Goal: Transaction & Acquisition: Register for event/course

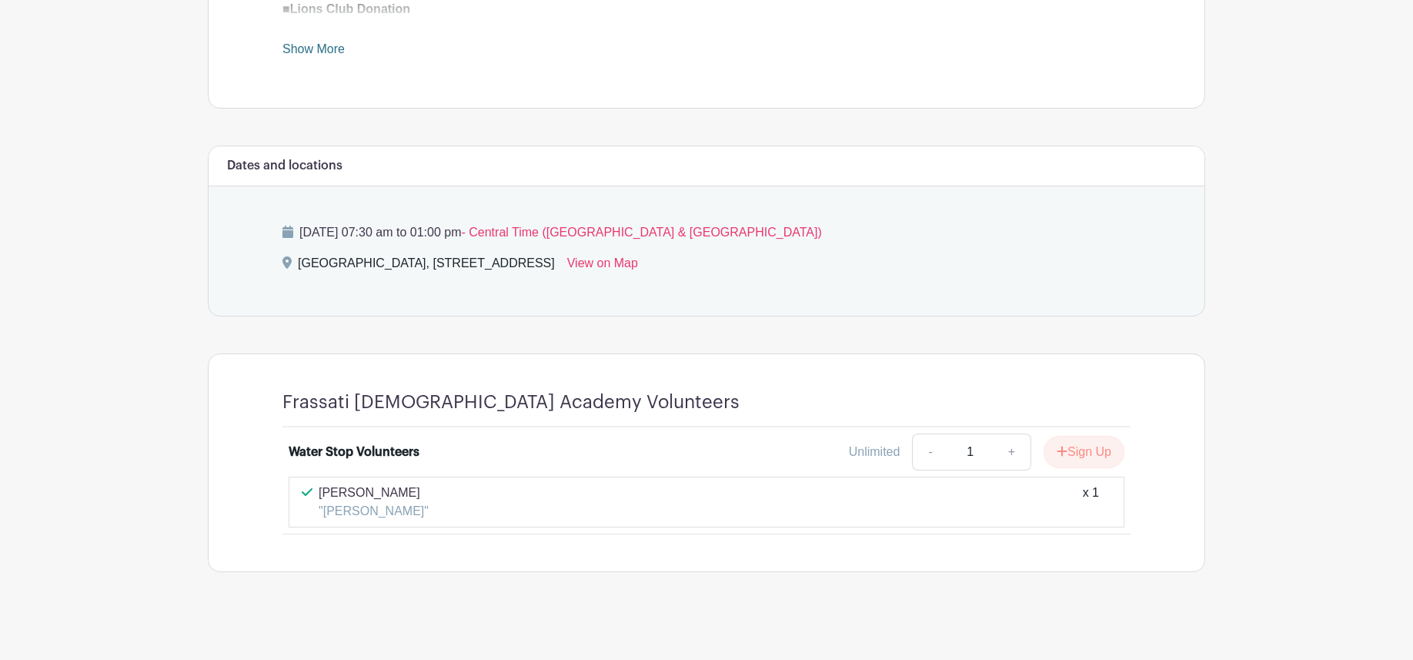
scroll to position [733, 0]
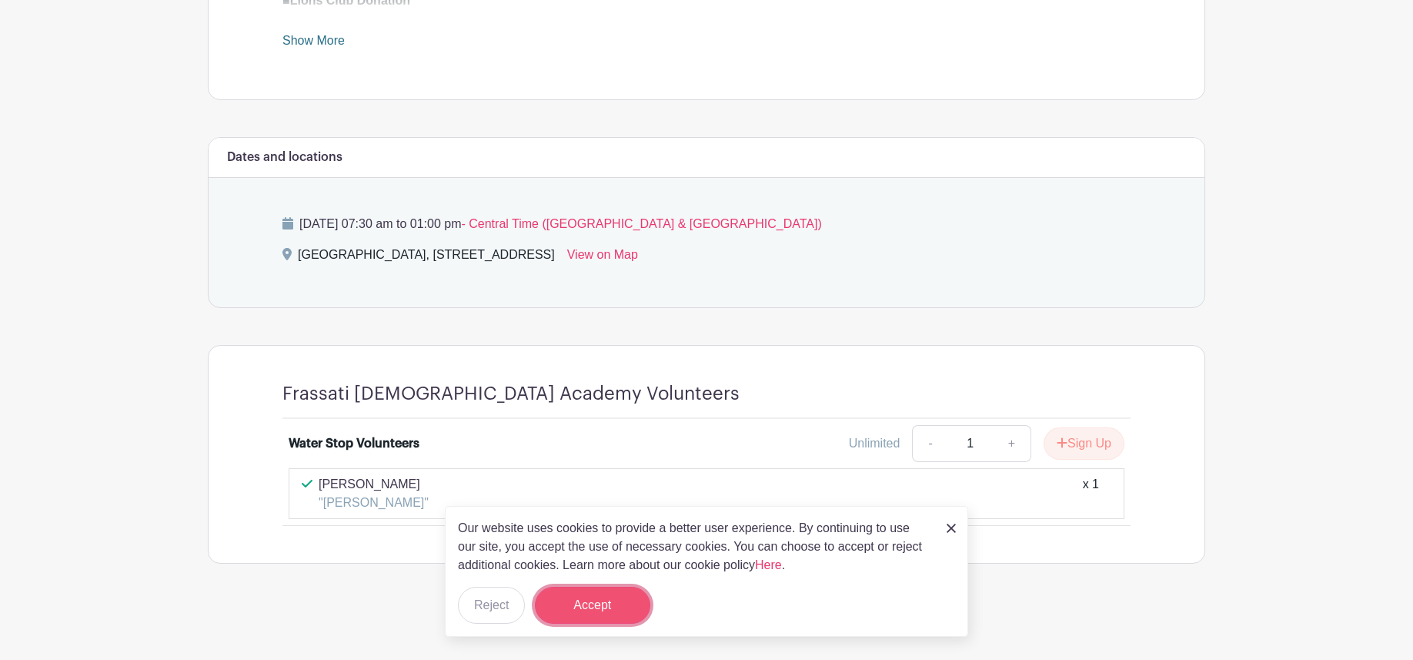
click at [606, 606] on button "Accept" at bounding box center [592, 604] width 115 height 37
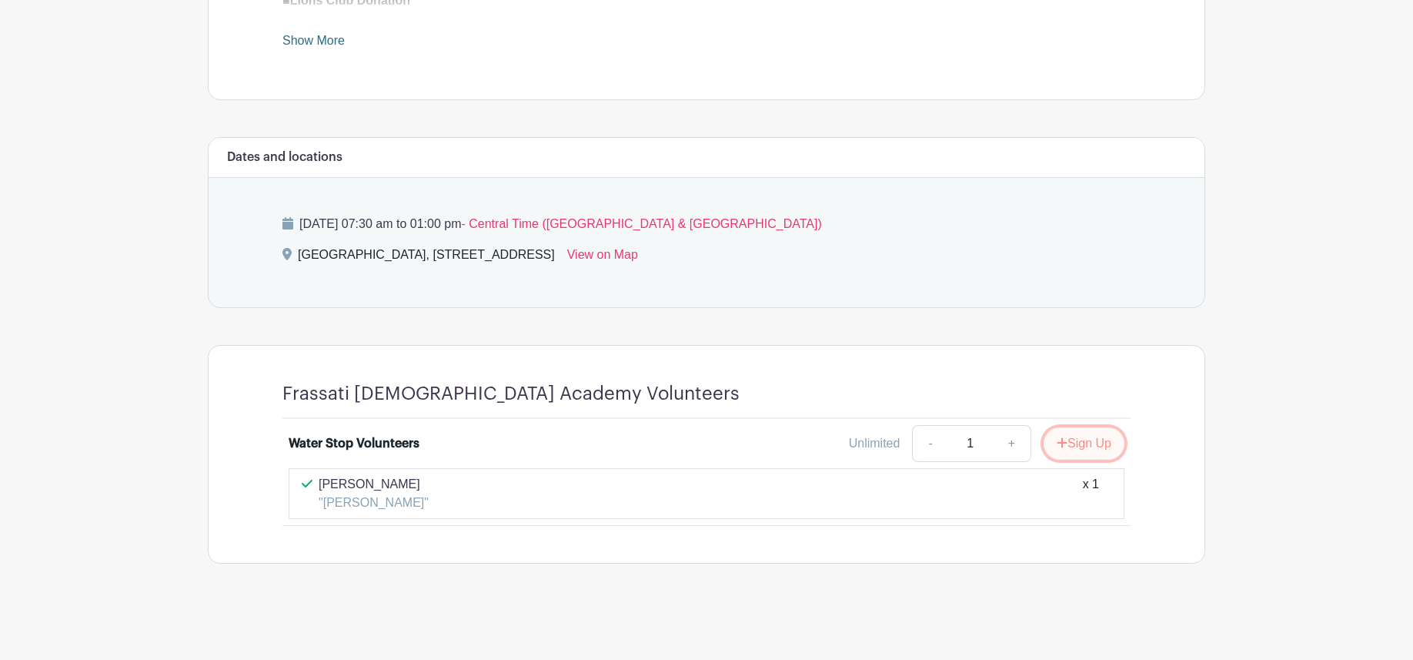
click at [1078, 445] on button "Sign Up" at bounding box center [1084, 443] width 81 height 32
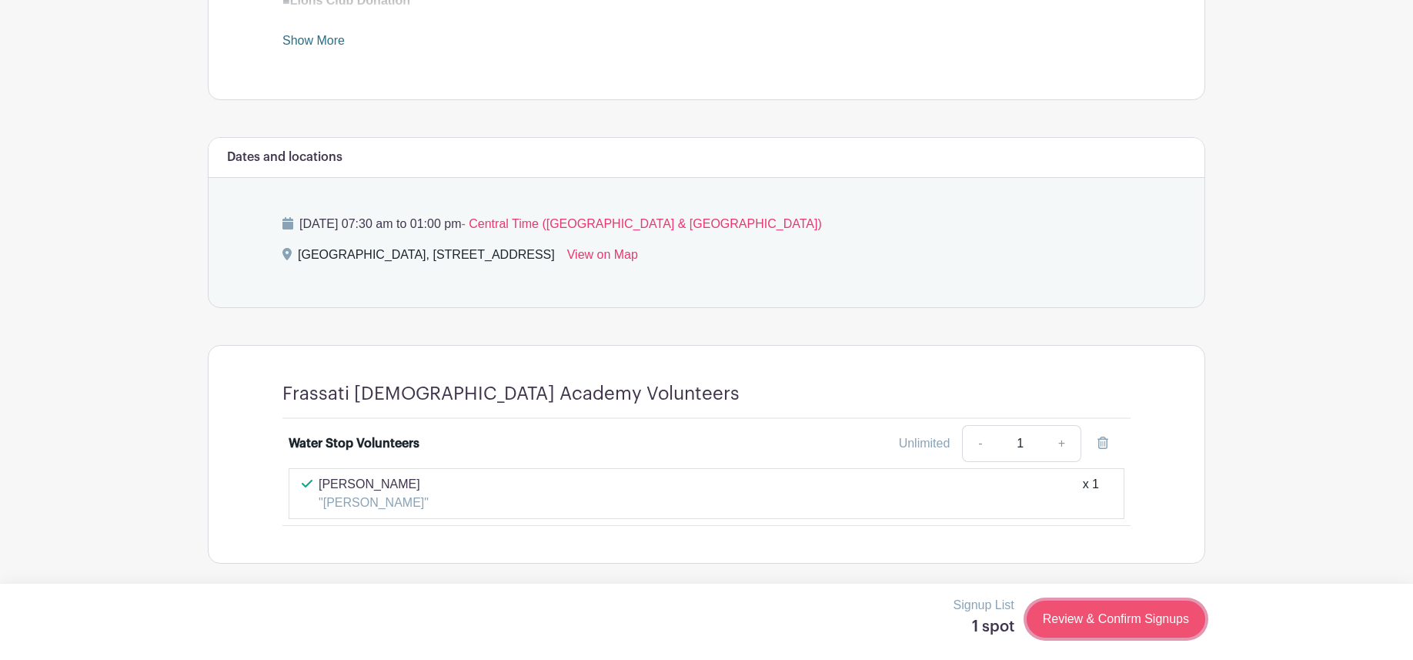
click at [1081, 616] on link "Review & Confirm Signups" at bounding box center [1116, 618] width 179 height 37
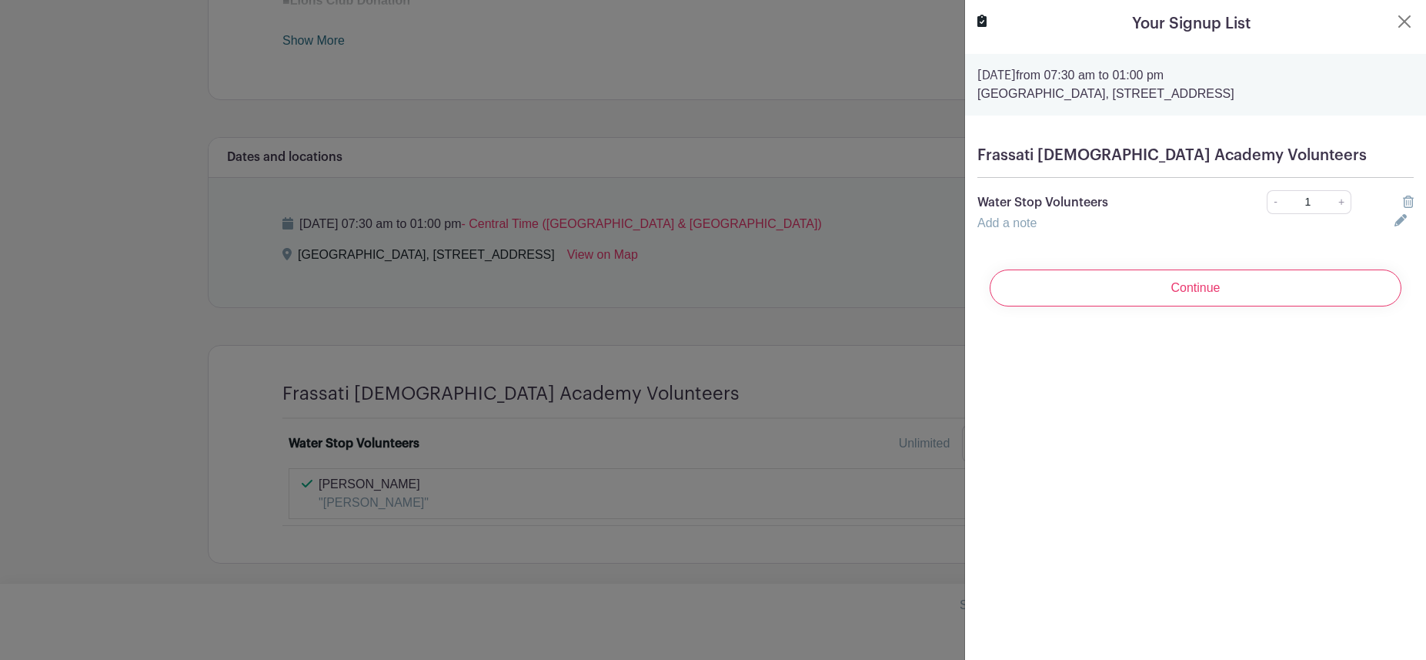
click at [1061, 232] on div "Add a note" at bounding box center [1176, 223] width 417 height 18
click at [1395, 226] on icon at bounding box center [1401, 220] width 12 height 12
click at [1128, 251] on input "text" at bounding box center [1176, 232] width 399 height 37
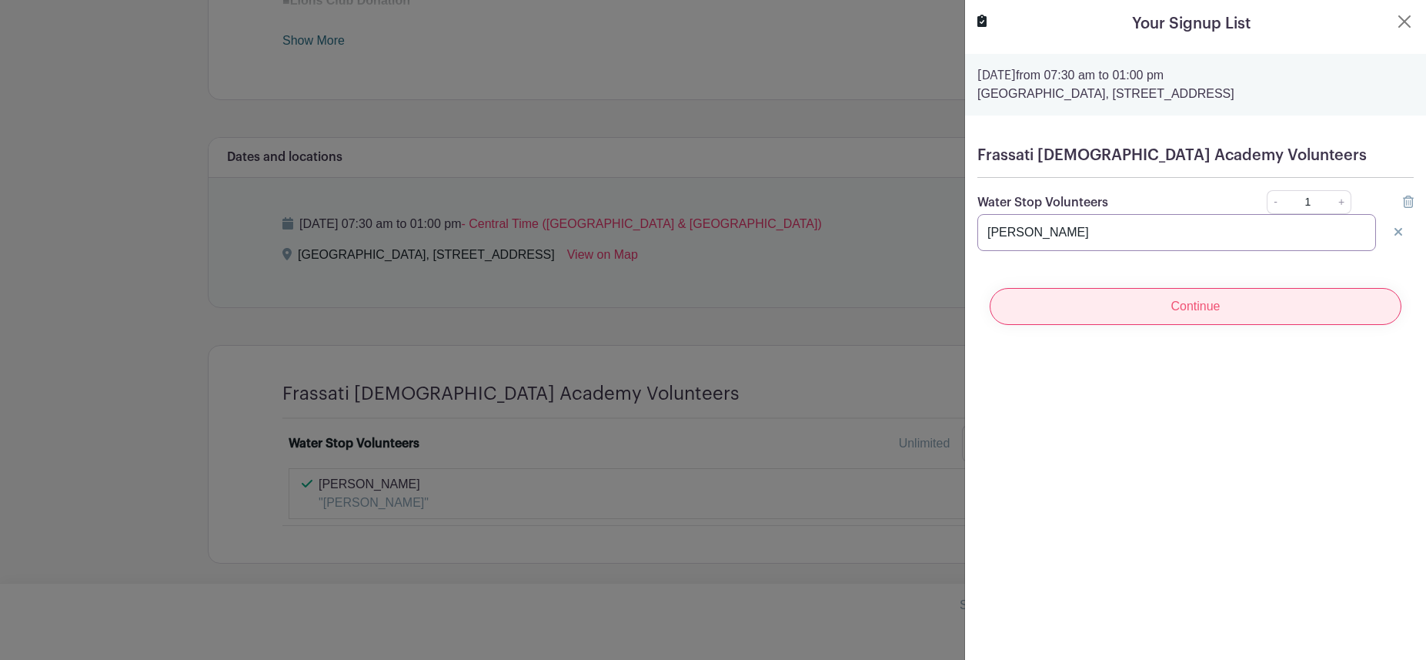
type input "[PERSON_NAME]"
click at [1163, 325] on input "Continue" at bounding box center [1196, 306] width 412 height 37
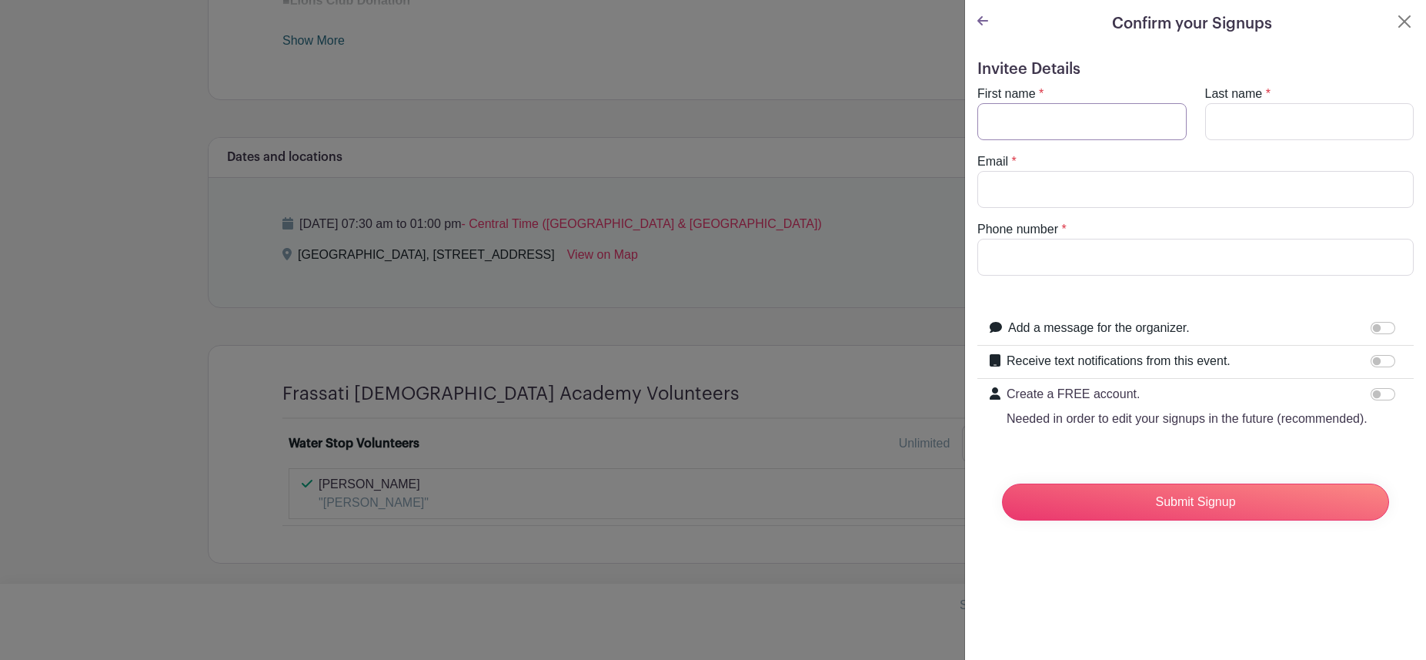
click at [1054, 122] on input "First name" at bounding box center [1081, 121] width 209 height 37
type input "Carly"
click at [1211, 127] on input "Last name" at bounding box center [1309, 121] width 209 height 37
type input "[PERSON_NAME]"
click at [1108, 202] on input "Email" at bounding box center [1195, 189] width 436 height 37
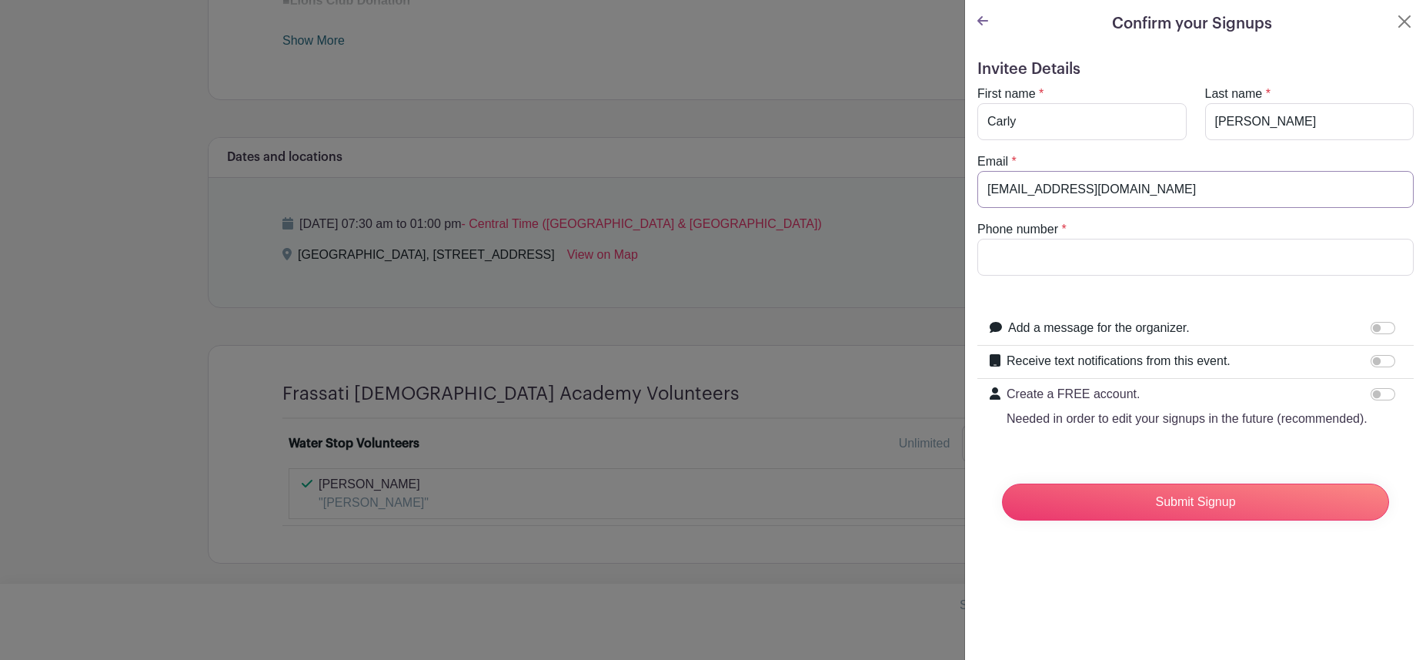
type input "[EMAIL_ADDRESS][DOMAIN_NAME]"
click at [1109, 256] on input "Phone number" at bounding box center [1195, 257] width 436 height 37
type input "[PHONE_NUMBER]"
click at [1190, 520] on input "Submit Signup" at bounding box center [1195, 501] width 387 height 37
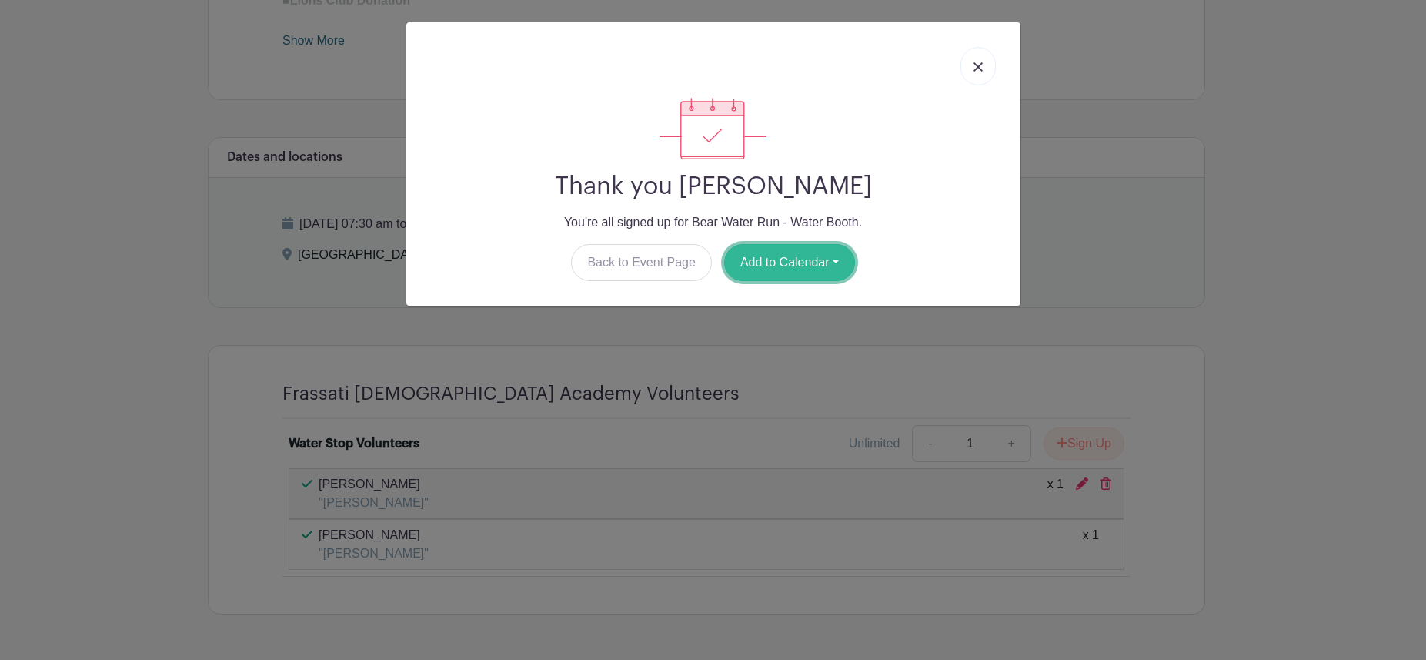
click at [788, 259] on button "Add to Calendar" at bounding box center [789, 262] width 131 height 37
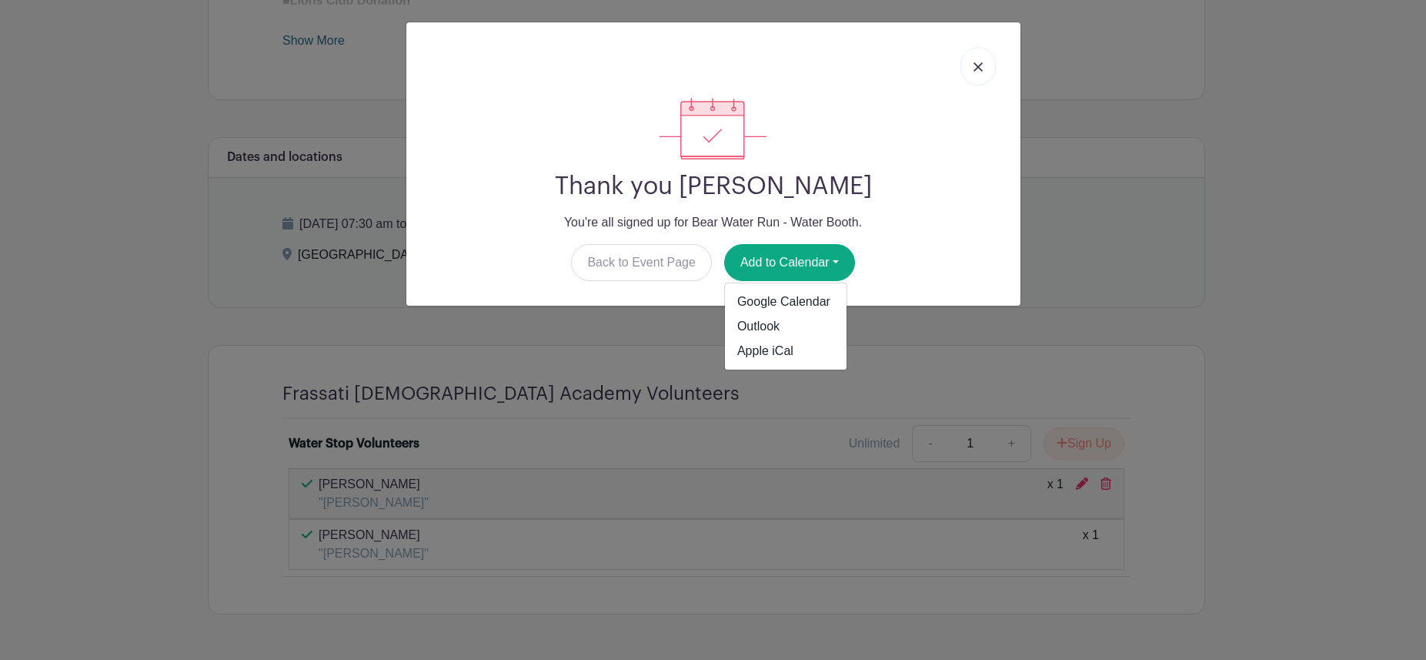
drag, startPoint x: 919, startPoint y: 142, endPoint x: 927, endPoint y: 132, distance: 13.7
click at [920, 142] on div at bounding box center [714, 129] width 590 height 62
click at [975, 65] on img at bounding box center [978, 66] width 9 height 9
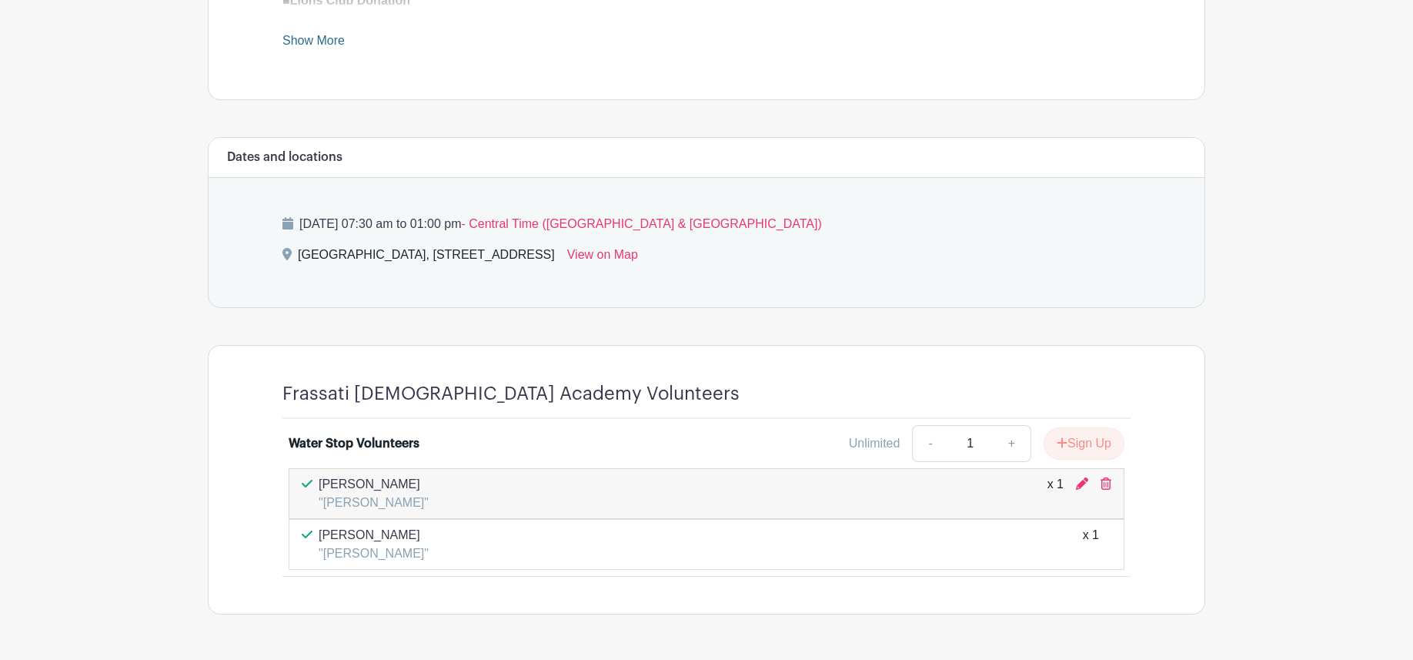
scroll to position [498, 0]
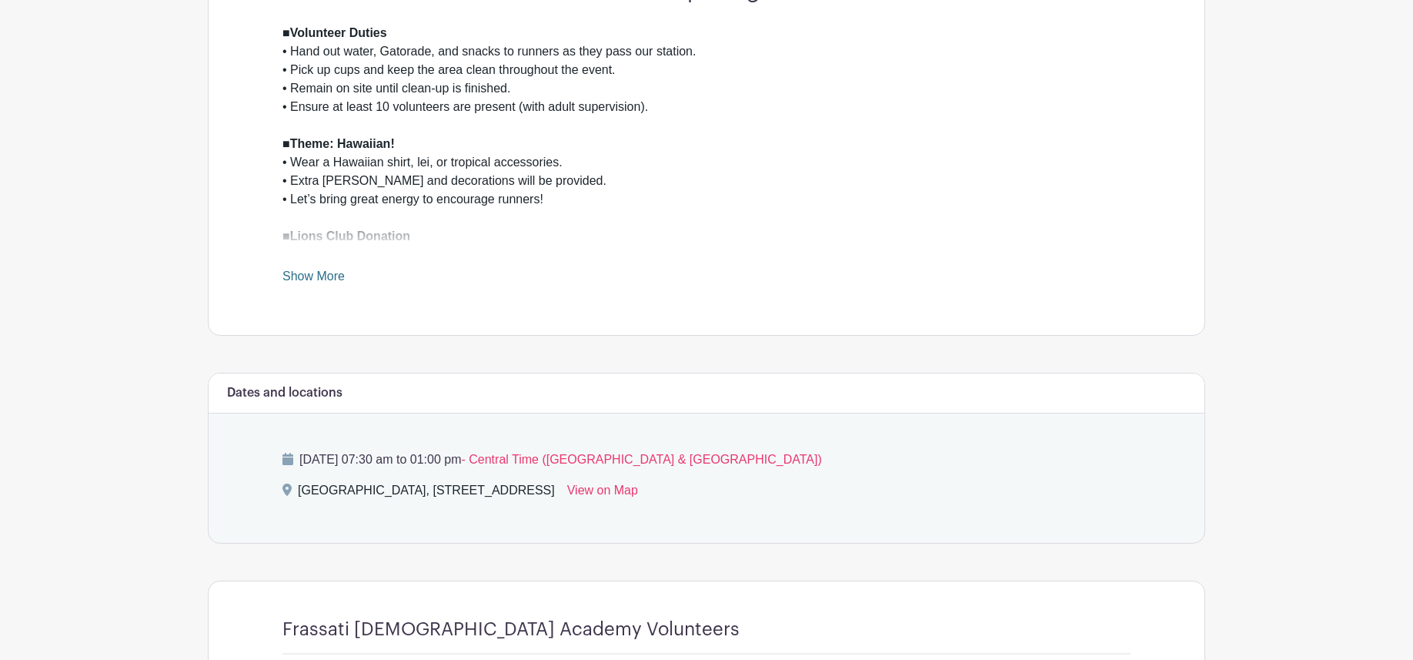
click at [319, 277] on link "Show More" at bounding box center [313, 278] width 62 height 19
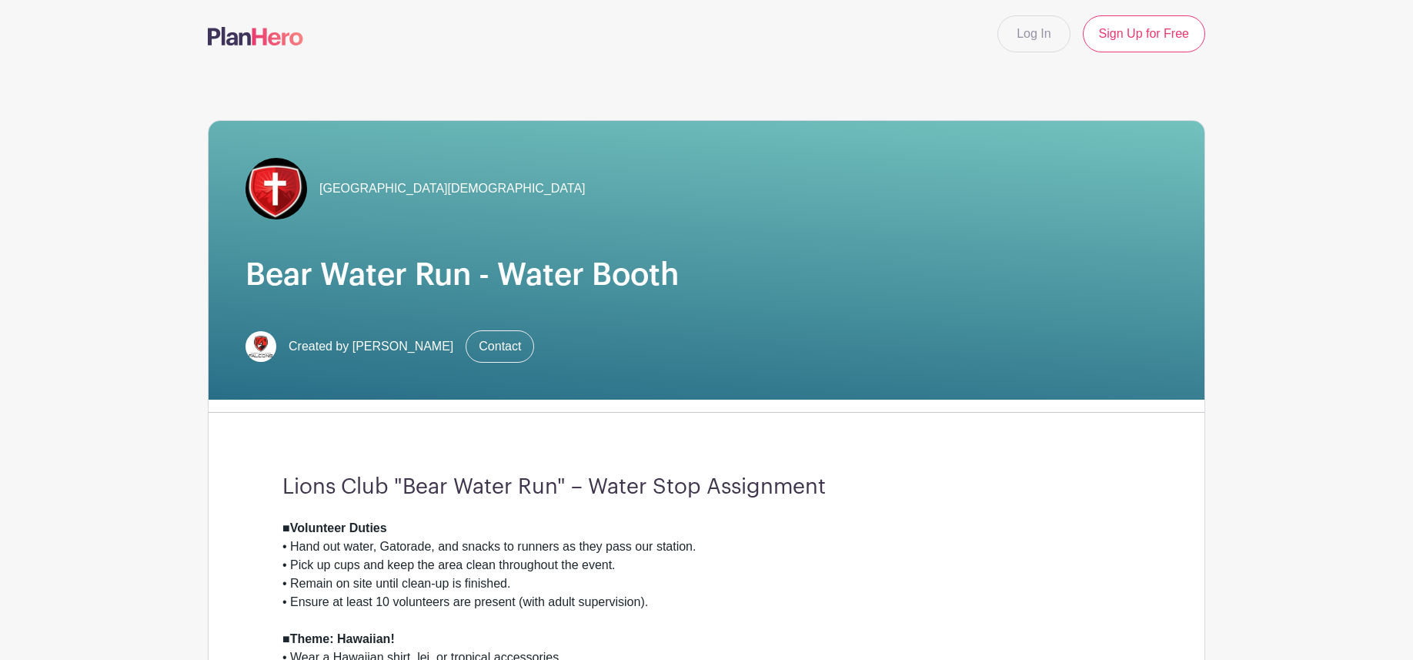
scroll to position [0, 0]
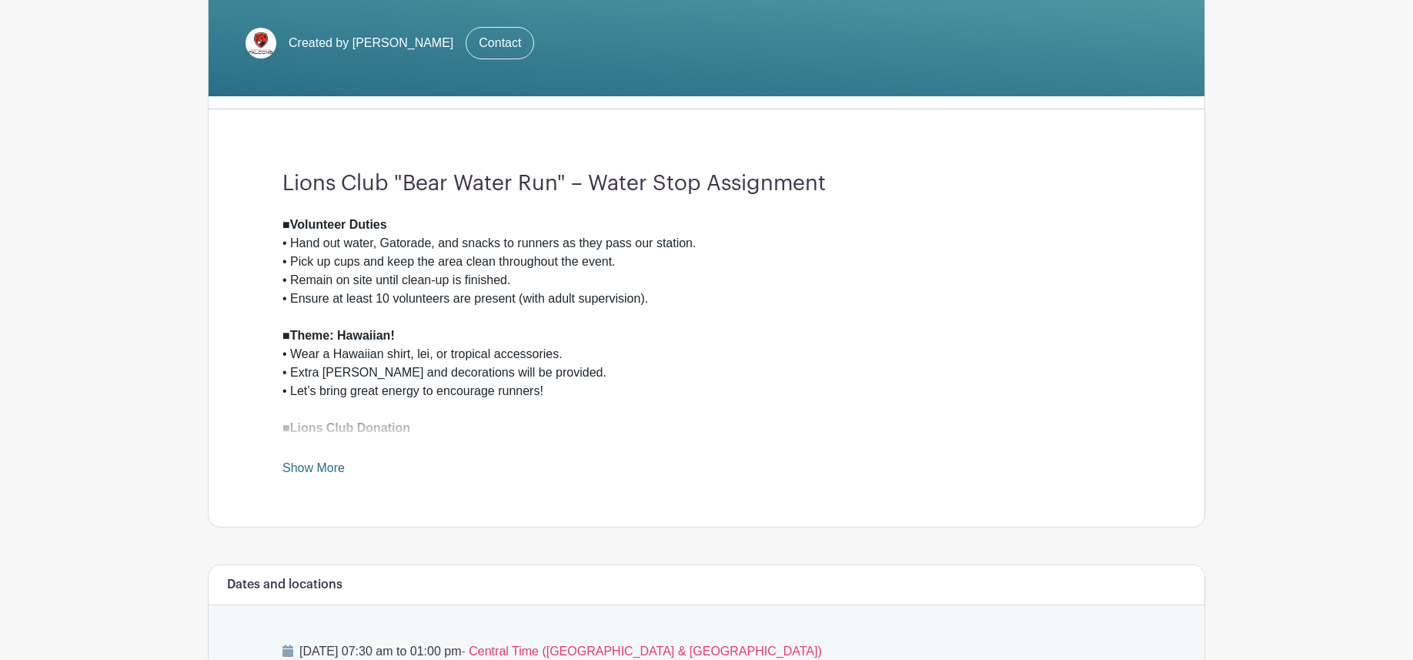
scroll to position [314, 0]
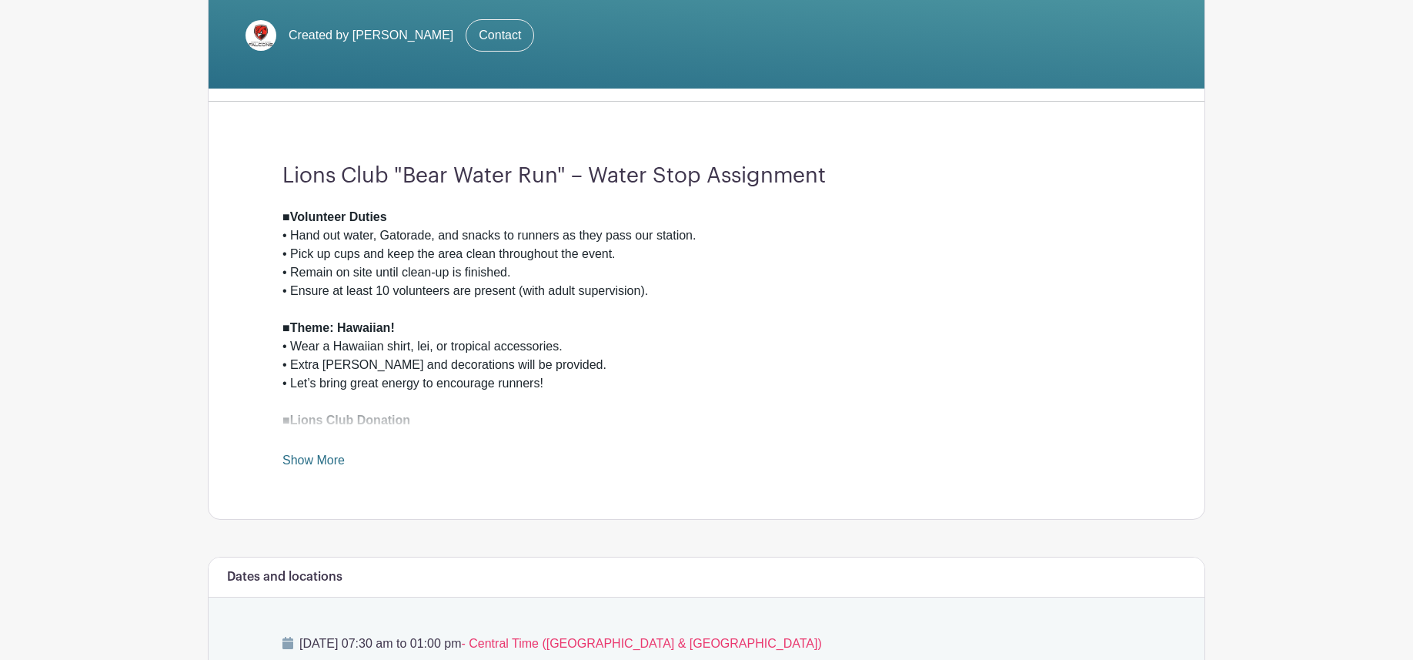
click at [323, 459] on link "Show More" at bounding box center [313, 462] width 62 height 19
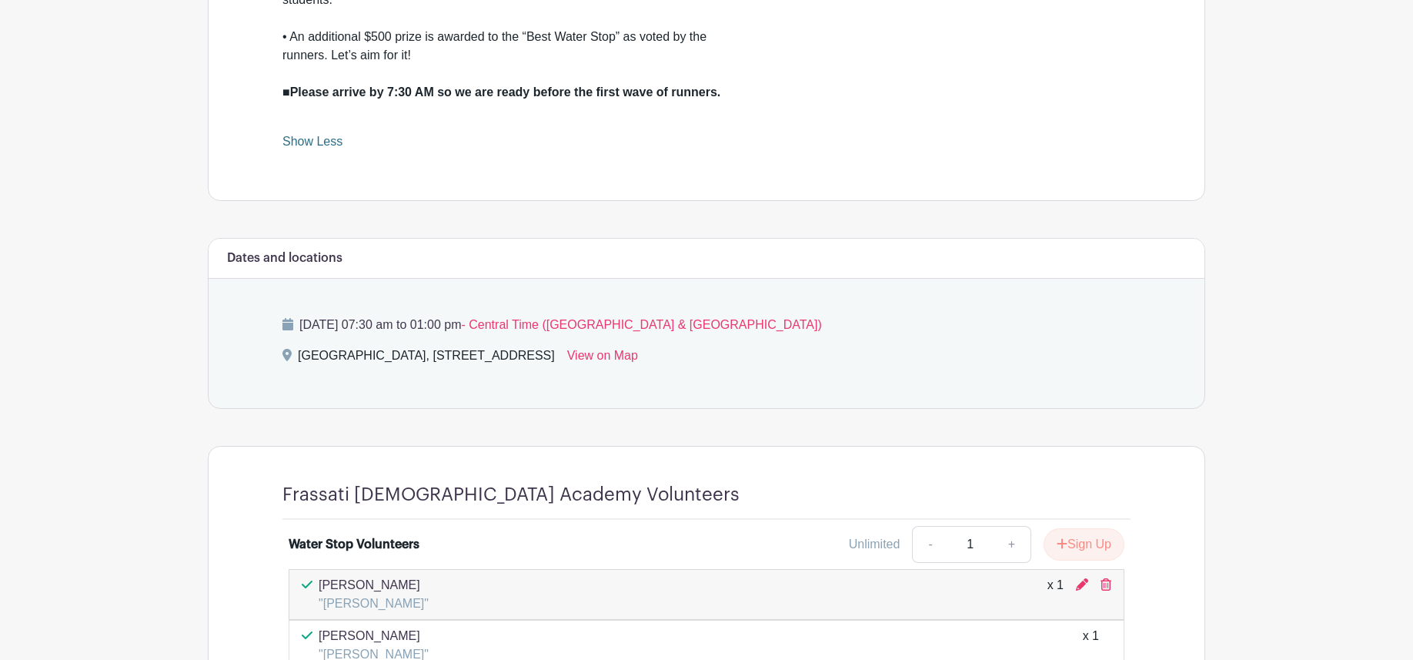
scroll to position [864, 0]
